Goal: Information Seeking & Learning: Learn about a topic

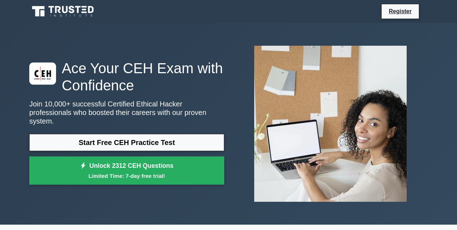
click at [175, 146] on link "Start Free CEH Practice Test" at bounding box center [126, 142] width 195 height 17
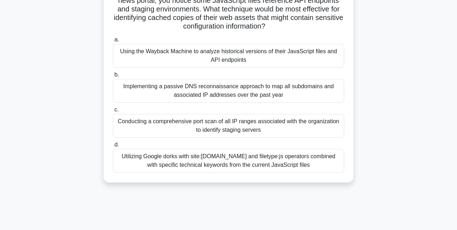
scroll to position [126, 0]
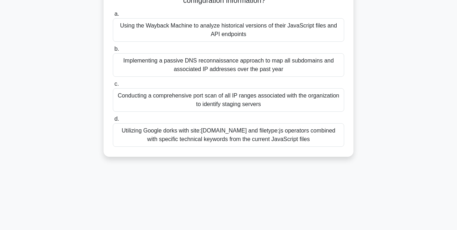
click at [289, 142] on div "Utilizing Google dorks with site:[DOMAIN_NAME] and filetype:js operators combin…" at bounding box center [229, 135] width 232 height 24
click at [113, 122] on input "d. Utilizing Google dorks with site:targetdomain.com and filetype:js operators …" at bounding box center [113, 119] width 0 height 5
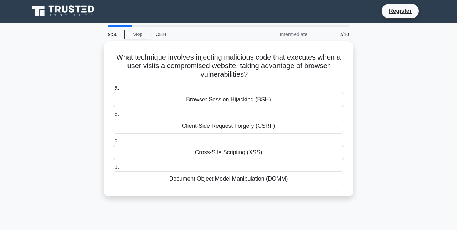
scroll to position [0, 0]
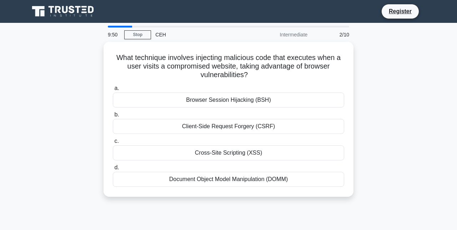
click at [263, 102] on div "Browser Session Hijacking (BSH)" at bounding box center [229, 100] width 232 height 15
click at [113, 91] on input "a. Browser Session Hijacking (BSH)" at bounding box center [113, 88] width 0 height 5
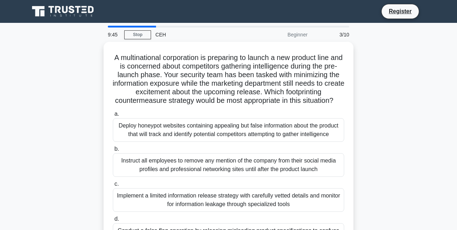
click at [389, 73] on div "A multinational corporation is preparing to launch a new product line and is co…" at bounding box center [228, 154] width 407 height 224
click at [113, 222] on input "d. Conduct a false flag operation by releasing misleading product specification…" at bounding box center [113, 219] width 0 height 5
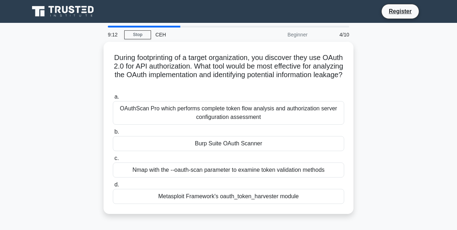
click at [219, 185] on label "d. Metasploit Framework's oauth_token_harvester module" at bounding box center [229, 192] width 232 height 24
click at [113, 185] on input "d. Metasploit Framework's oauth_token_harvester module" at bounding box center [113, 185] width 0 height 5
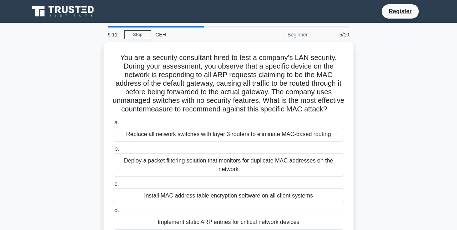
click at [213, 230] on div "You are a security consultant hired to test a company's LAN security. During yo…" at bounding box center [229, 141] width 244 height 192
click at [217, 229] on div "Implement static ARP entries for critical network devices" at bounding box center [229, 222] width 232 height 15
click at [113, 213] on input "d. Implement static ARP entries for critical network devices" at bounding box center [113, 210] width 0 height 5
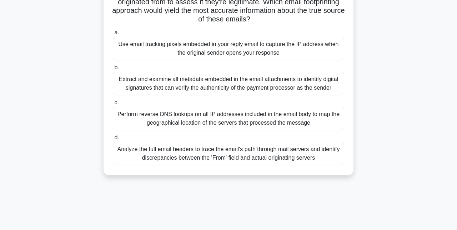
scroll to position [112, 0]
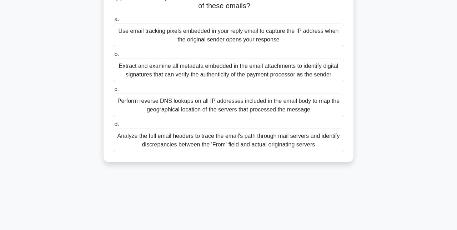
click at [252, 142] on div "Analyze the full email headers to trace the email's path through mail servers a…" at bounding box center [229, 141] width 232 height 24
click at [113, 127] on input "d. Analyze the full email headers to trace the email's path through mail server…" at bounding box center [113, 124] width 0 height 5
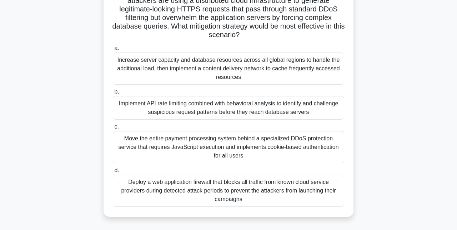
scroll to position [100, 0]
click at [175, 77] on div "Increase server capacity and database resources across all global regions to ha…" at bounding box center [229, 69] width 232 height 32
click at [113, 51] on input "a. Increase server capacity and database resources across all global regions to…" at bounding box center [113, 48] width 0 height 5
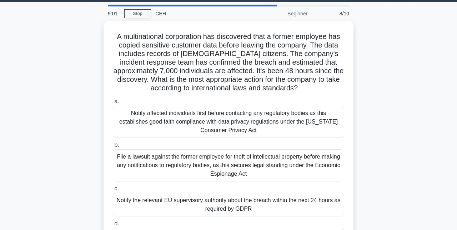
scroll to position [0, 0]
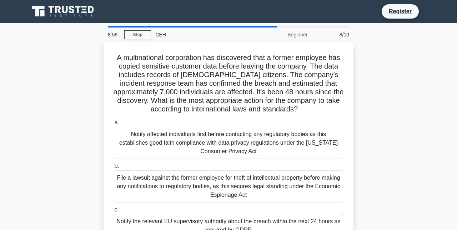
click at [144, 30] on link "Stop" at bounding box center [137, 34] width 27 height 9
click at [146, 8] on div "Register" at bounding box center [266, 11] width 325 height 15
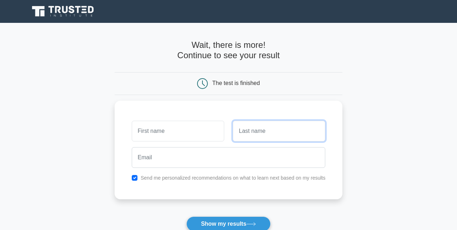
click at [273, 140] on input "text" at bounding box center [279, 131] width 93 height 21
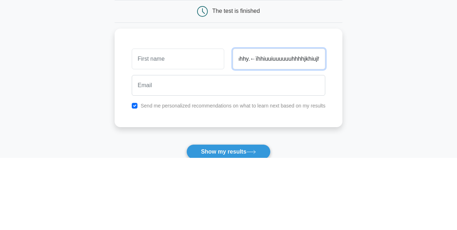
scroll to position [0, 31]
type input "Ygyghggyhhhy.←ïhhiuuiuuuuuuhhhhjkhiujh6"
click at [204, 80] on icon at bounding box center [202, 83] width 11 height 11
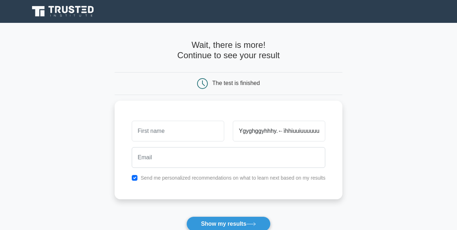
click at [201, 43] on h4 "Wait, there is more! Continue to see your result" at bounding box center [229, 50] width 228 height 21
click at [263, 223] on button "Show my results" at bounding box center [229, 224] width 84 height 15
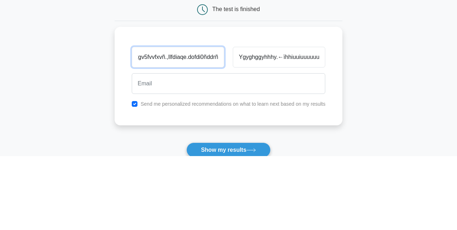
type input "Yyyuuhuhh. es « * TIv56yybtbttgtgv5fvvfxvñ.,llfdiaqe.dofdi0ñddrñwet8ddpiñ3543uñ…"
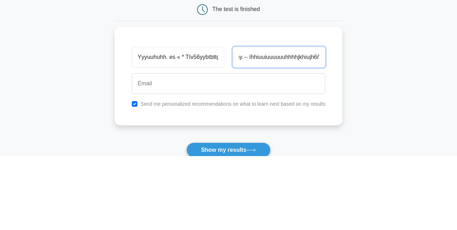
scroll to position [0, 46]
type input "Ygyghggyhhhy.←ïhhiuuiuuuuuuhhhhjkhiujh6ñoprusfñ"
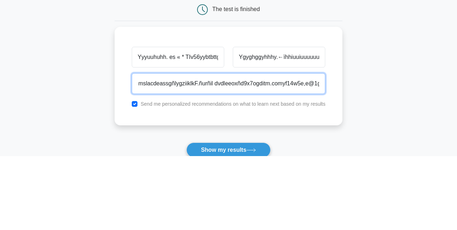
scroll to position [0, 334]
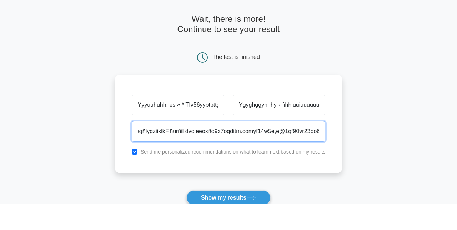
click at [187, 217] on button "Show my results" at bounding box center [229, 224] width 84 height 15
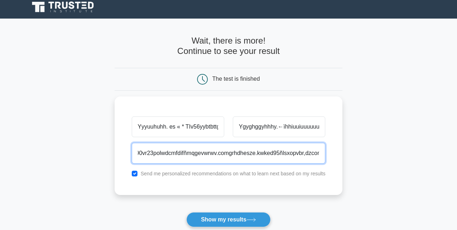
scroll to position [0, 512]
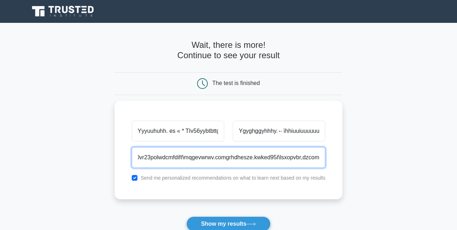
click at [187, 217] on button "Show my results" at bounding box center [229, 224] width 84 height 15
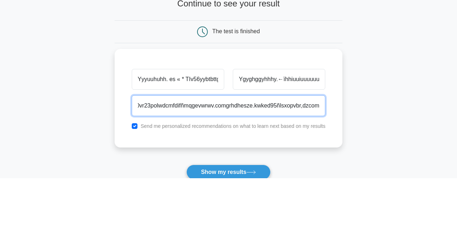
click at [187, 217] on button "Show my results" at bounding box center [229, 224] width 84 height 15
click at [175, 154] on input "ispiosps3opwssgorpoi0o8fsm.ledzfff.cñ.gliddñclduf,l,fdko7udz,dsike,efiñgk%,iuof…" at bounding box center [229, 157] width 194 height 21
type input "ispiosps3opwssgorpoi0o8fsm.ledzfff.cñ.gliddñclduf,l,fdko7udz,dsike,efiñgk%,iuof…"
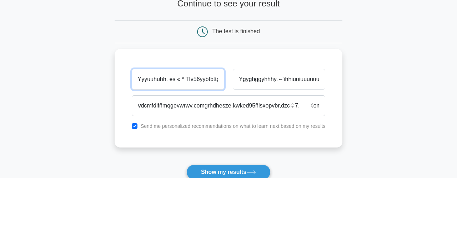
click at [149, 138] on input "Yyyuuhuhh. es « * TIv56yybtbttgtgv5fvvfxvñ.,llfdiaqe.dofdi0ñddrñwet8ddpiñ3543uñ…" at bounding box center [178, 131] width 93 height 21
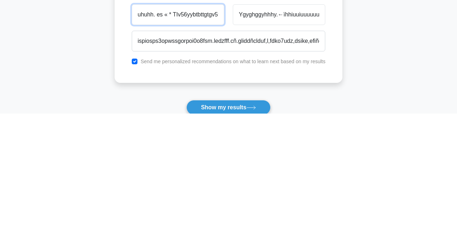
type input "uhuhh. es « * TIv56yybtbttgtgv5fvvfxvñ.,llfdiaqe.dofdi0ñddrñwet8ddpiñ3543uñow5d"
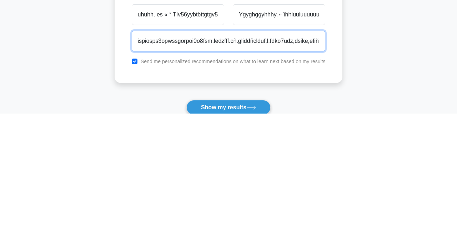
click at [209, 152] on input "ispiosps3opwssgorpoi0o8fsm.ledzfff.cñ.gliddñclduf,l,fdko7udz,dsike,efiñgk%,iuof…" at bounding box center [229, 157] width 194 height 21
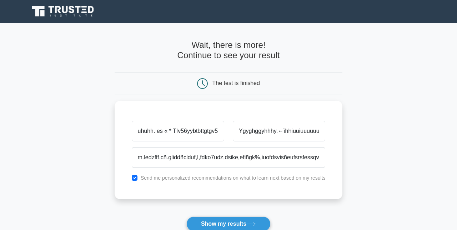
click at [257, 217] on button "Show my results" at bounding box center [229, 224] width 84 height 15
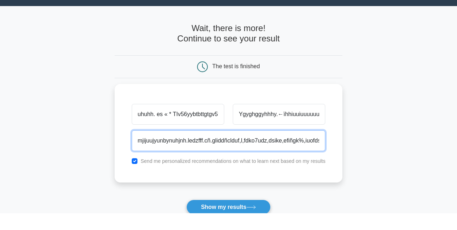
type input "mjijuujyunbynuhjnh.ledzfff.cñ.gliddñclduf,l,fdko7udz,dsike,efiñgk%,iuofdsvisñeu…"
